Goal: Complete application form: Complete application form

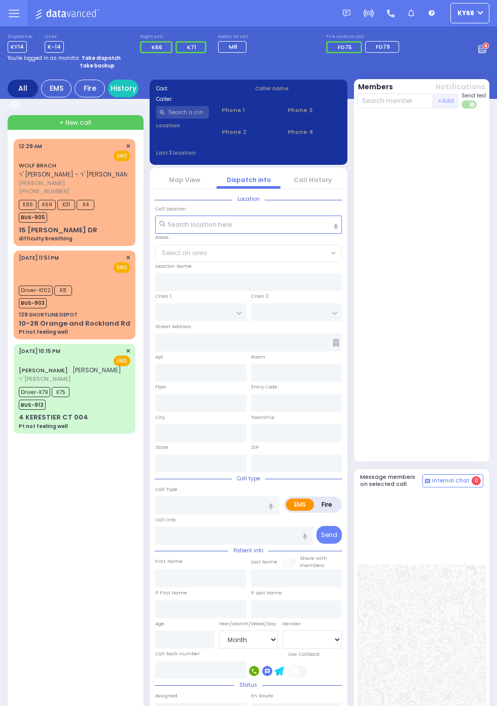
select select "Month"
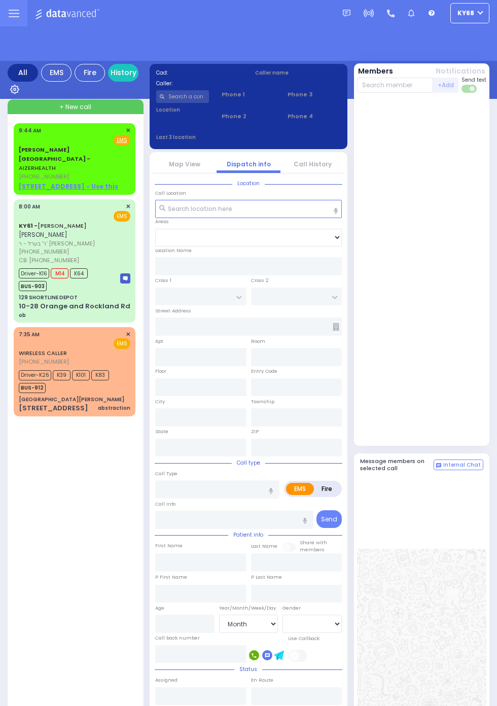
select select "Month"
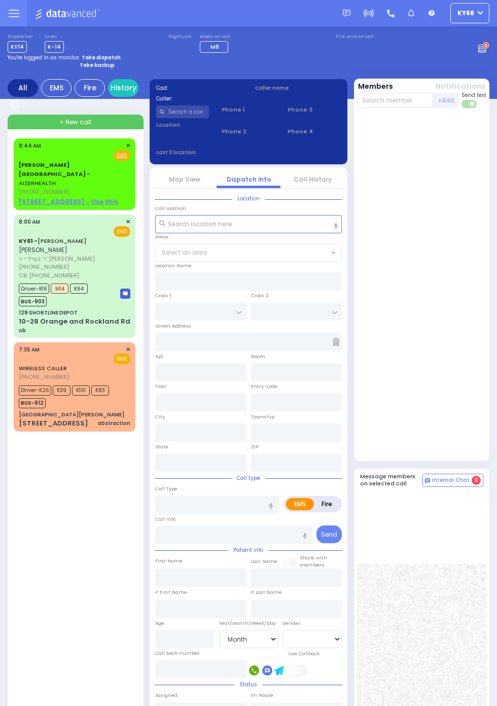
click at [24, 153] on div "Fire EMS" at bounding box center [75, 155] width 112 height 10
select select
radio input "true"
select select
type input "09:44"
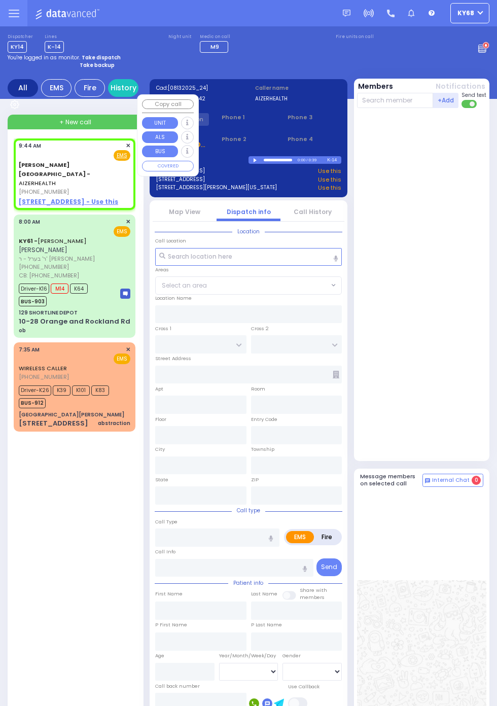
click at [405, 214] on div at bounding box center [423, 284] width 132 height 344
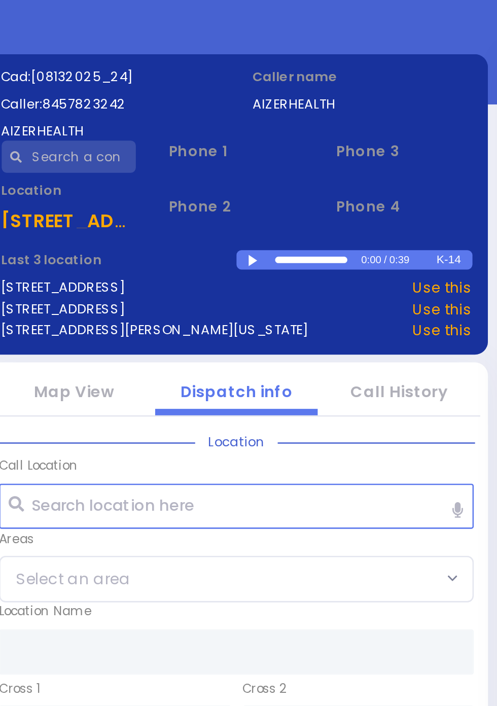
click at [258, 162] on div at bounding box center [257, 160] width 6 height 5
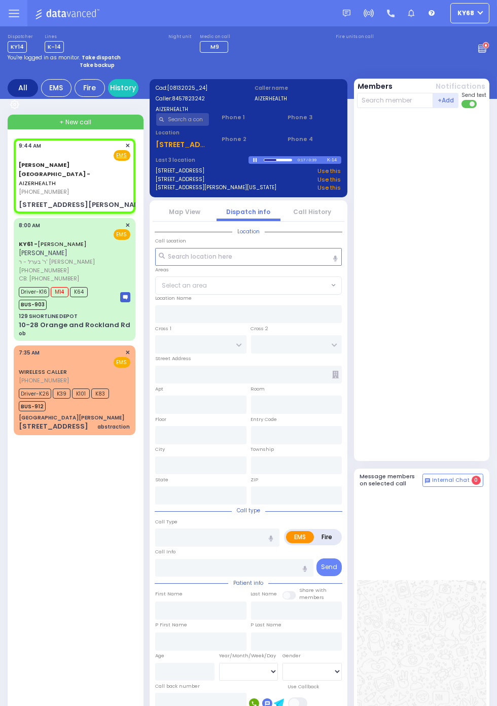
select select
radio input "true"
select select
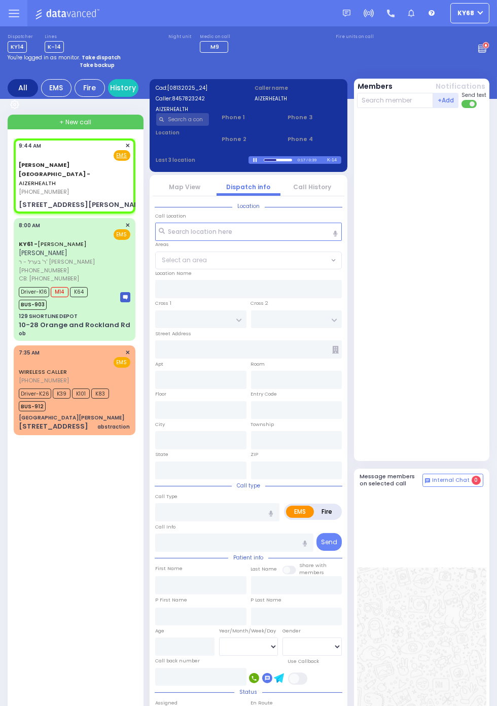
type input "49 Forrest Road"
type input "Western Australia"
type input "6112"
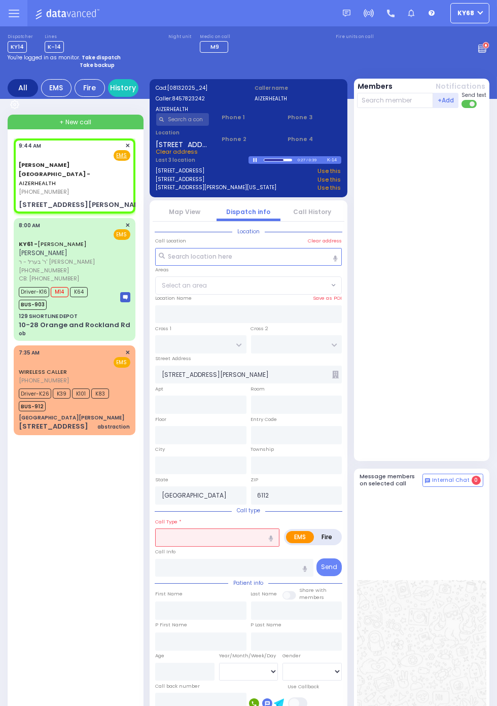
select select
radio input "true"
select select
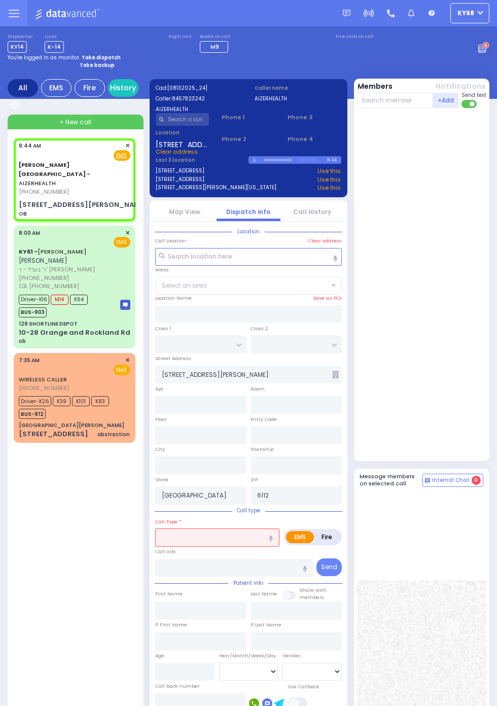
select select
type input "OB"
radio input "true"
select select
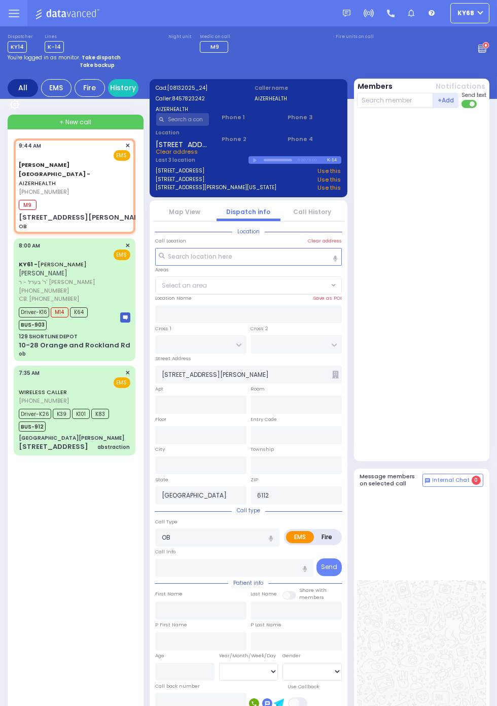
select select
radio input "true"
select select
type input "09:46"
